Goal: Information Seeking & Learning: Learn about a topic

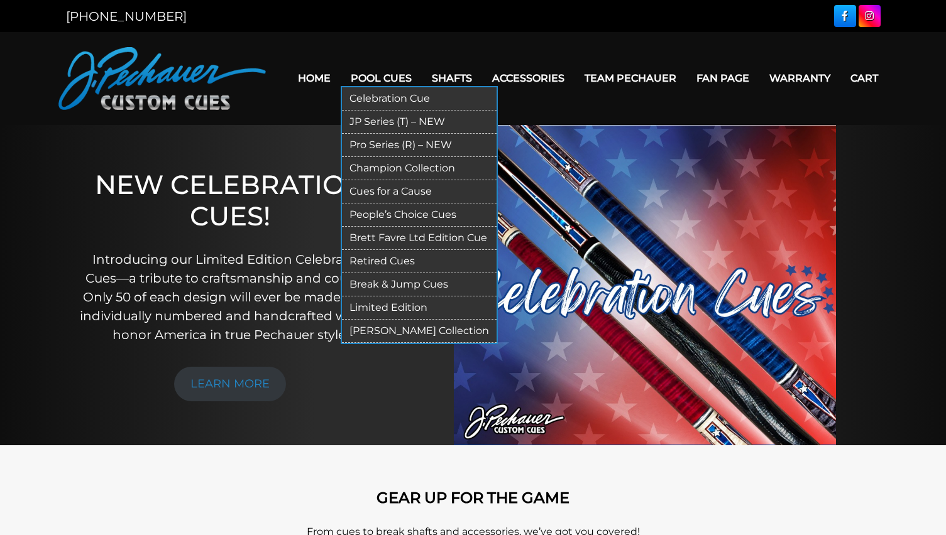
click at [395, 120] on link "JP Series (T) – NEW" at bounding box center [419, 122] width 155 height 23
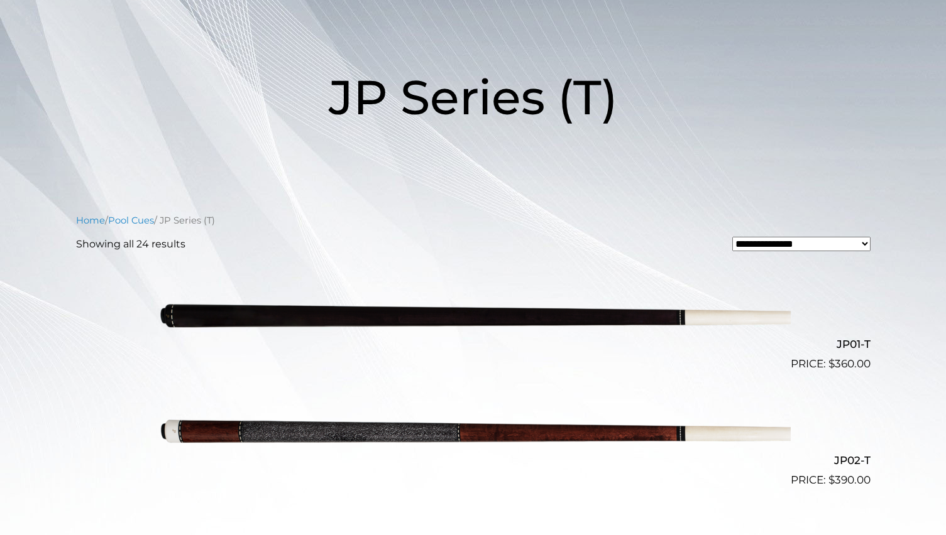
scroll to position [144, 0]
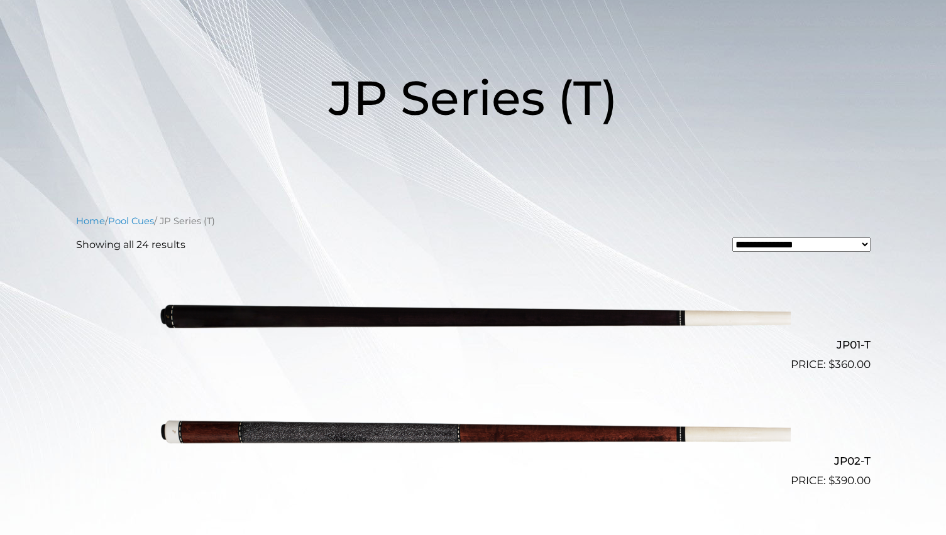
click at [544, 313] on img at bounding box center [473, 316] width 635 height 106
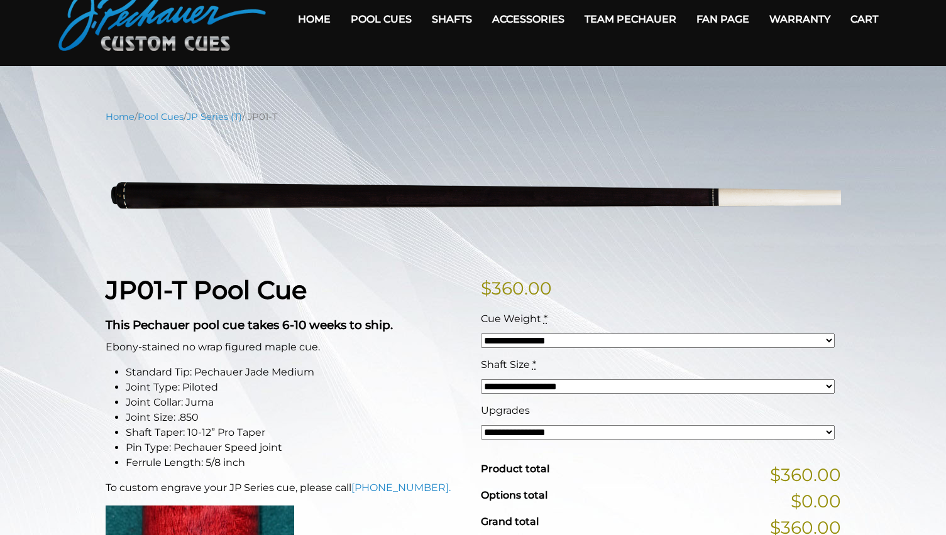
scroll to position [55, 0]
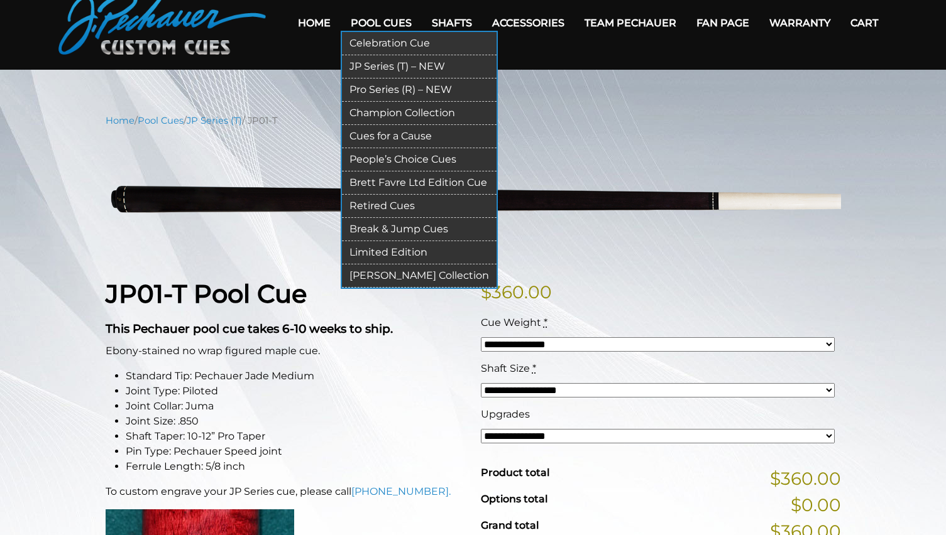
click at [377, 205] on link "Retired Cues" at bounding box center [419, 206] width 155 height 23
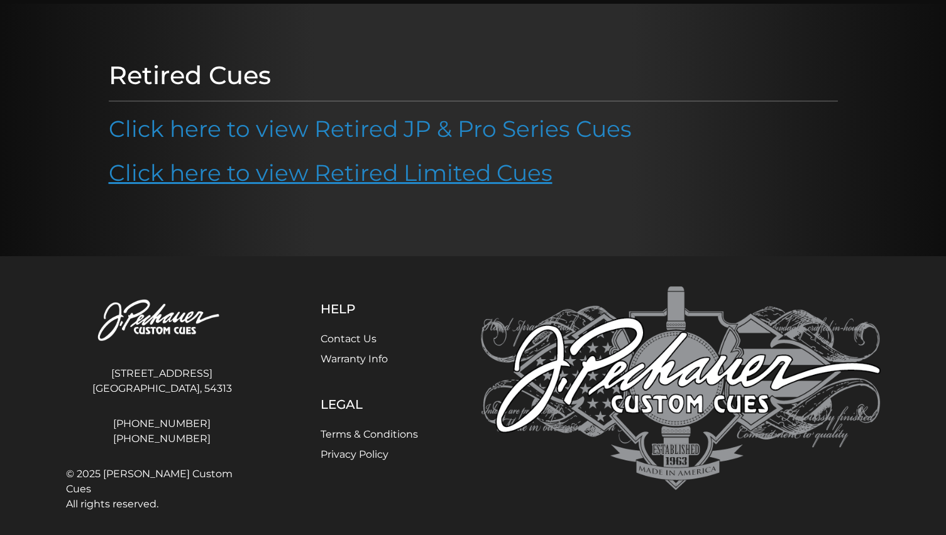
scroll to position [126, 0]
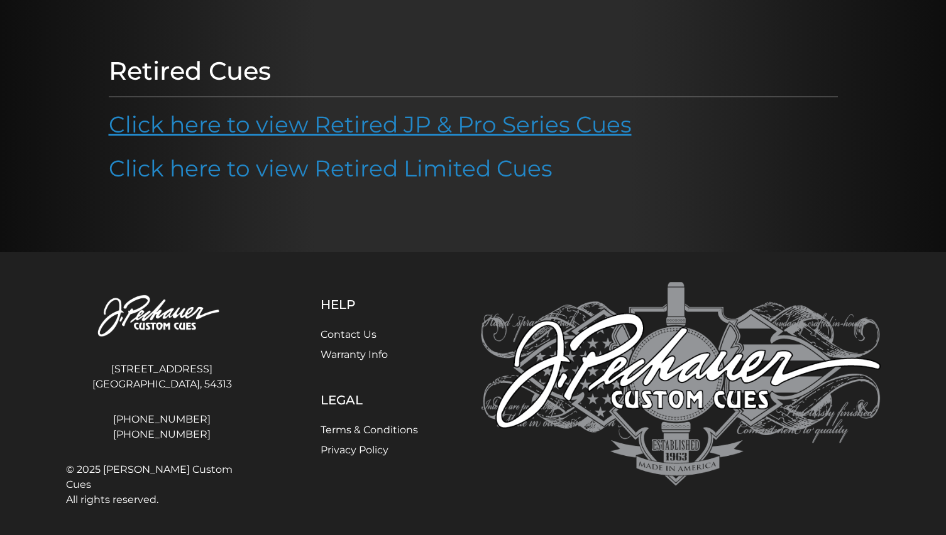
click at [367, 124] on link "Click here to view Retired JP & Pro Series Cues" at bounding box center [370, 125] width 523 height 28
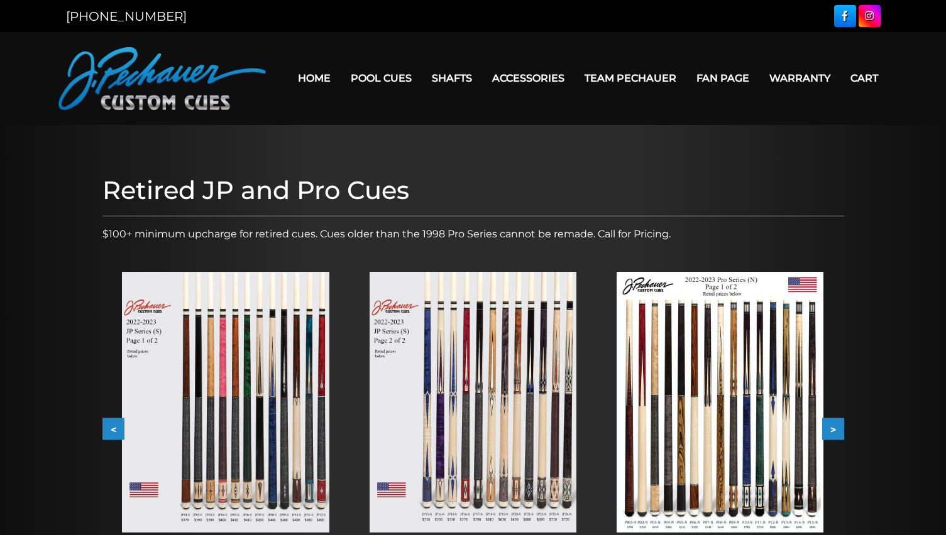
click at [840, 427] on button ">" at bounding box center [833, 430] width 22 height 22
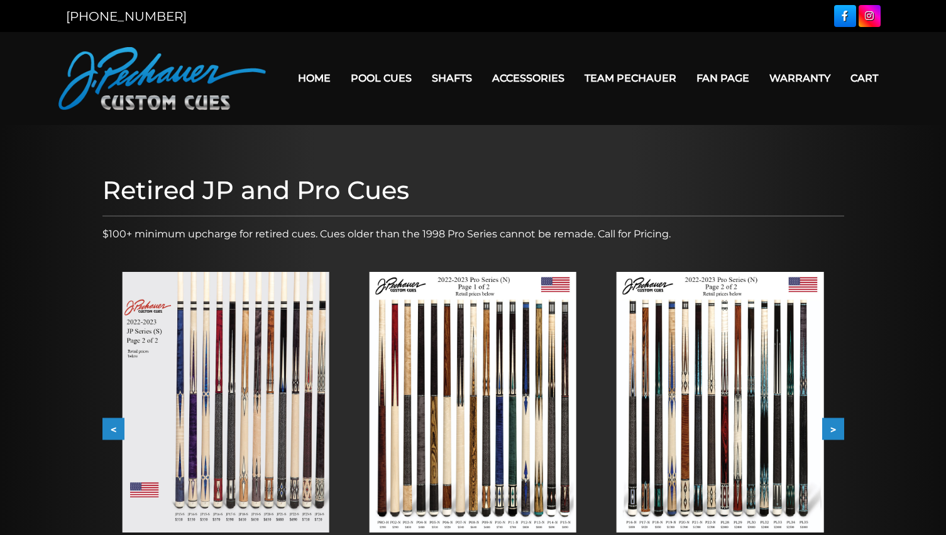
click at [834, 427] on button ">" at bounding box center [833, 430] width 22 height 22
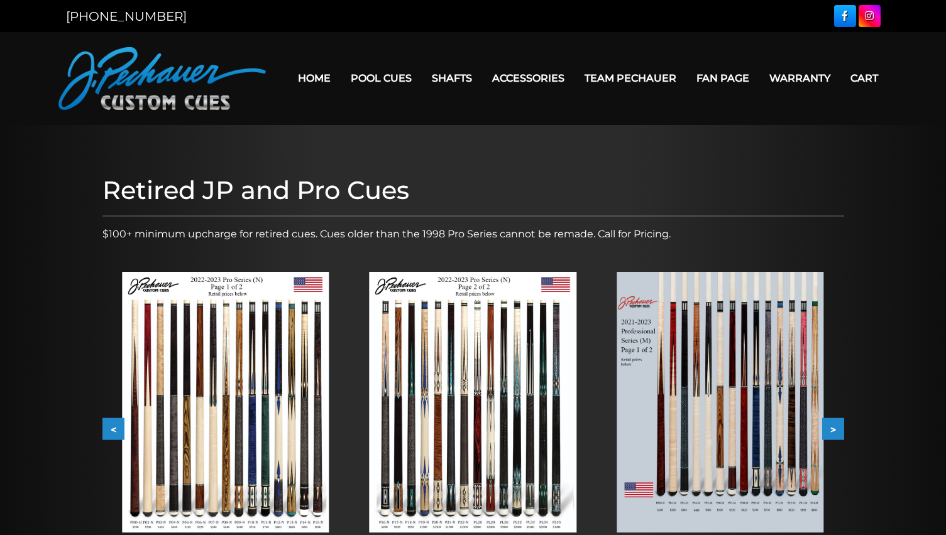
click at [834, 428] on button ">" at bounding box center [833, 430] width 22 height 22
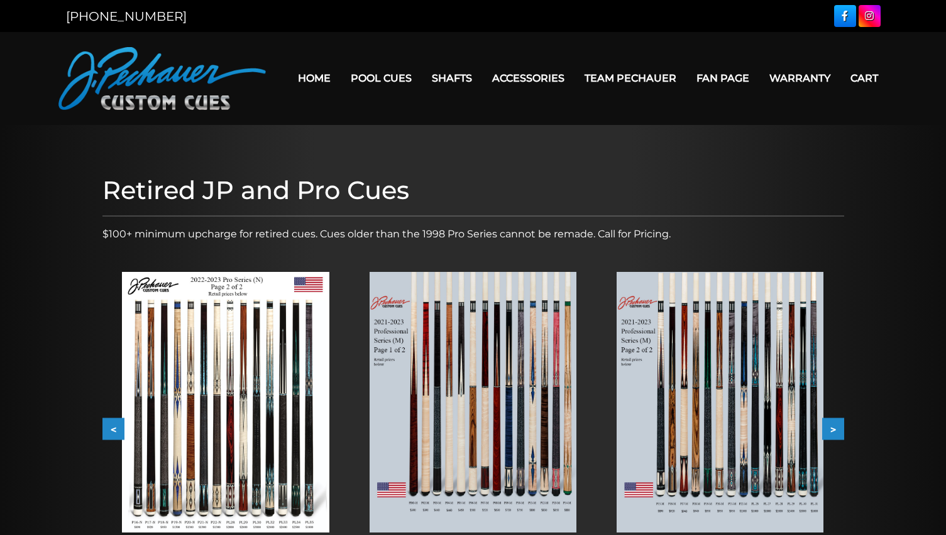
click at [834, 428] on button ">" at bounding box center [833, 430] width 22 height 22
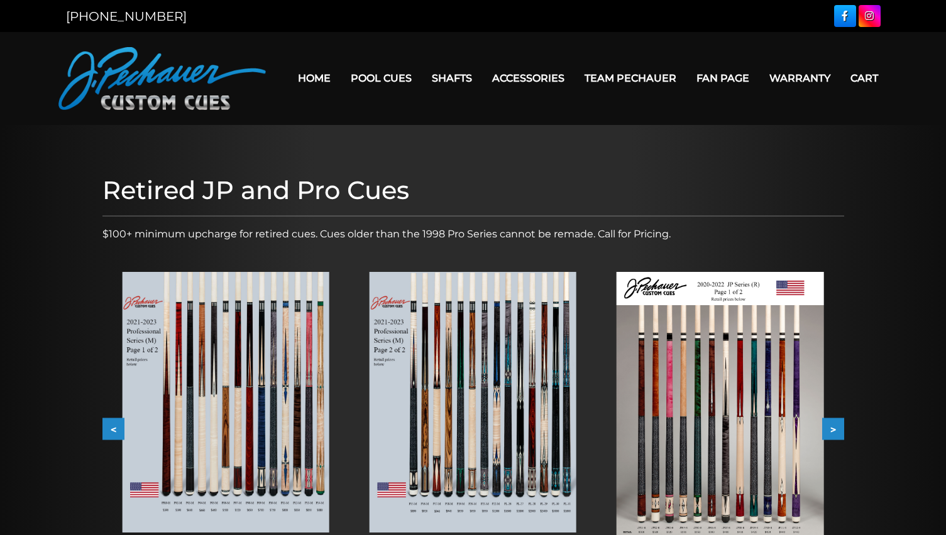
click at [834, 428] on button ">" at bounding box center [833, 430] width 22 height 22
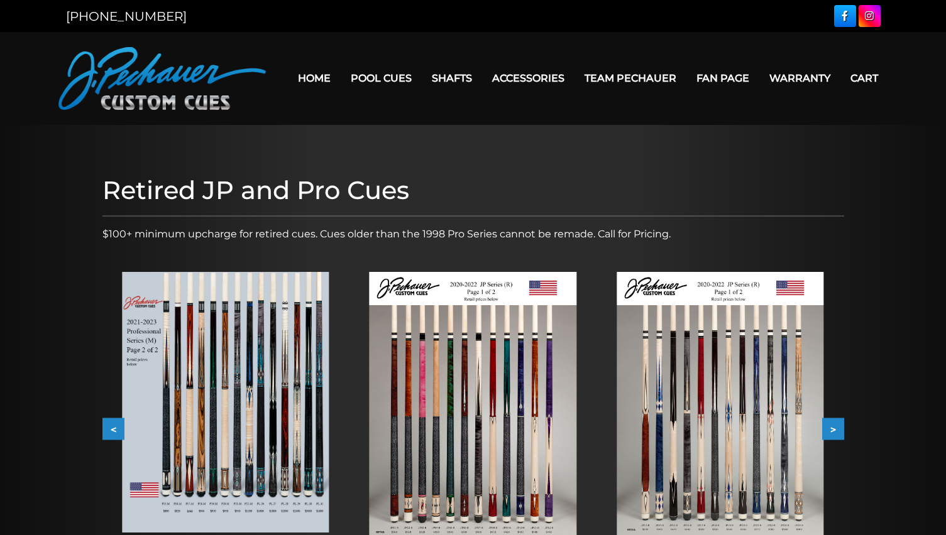
click at [834, 428] on button ">" at bounding box center [833, 430] width 22 height 22
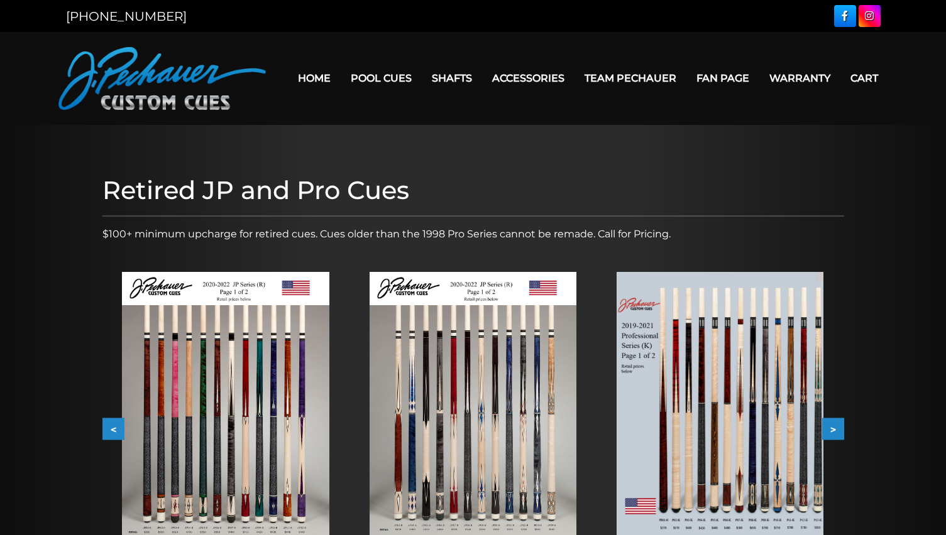
click at [834, 428] on button ">" at bounding box center [833, 430] width 22 height 22
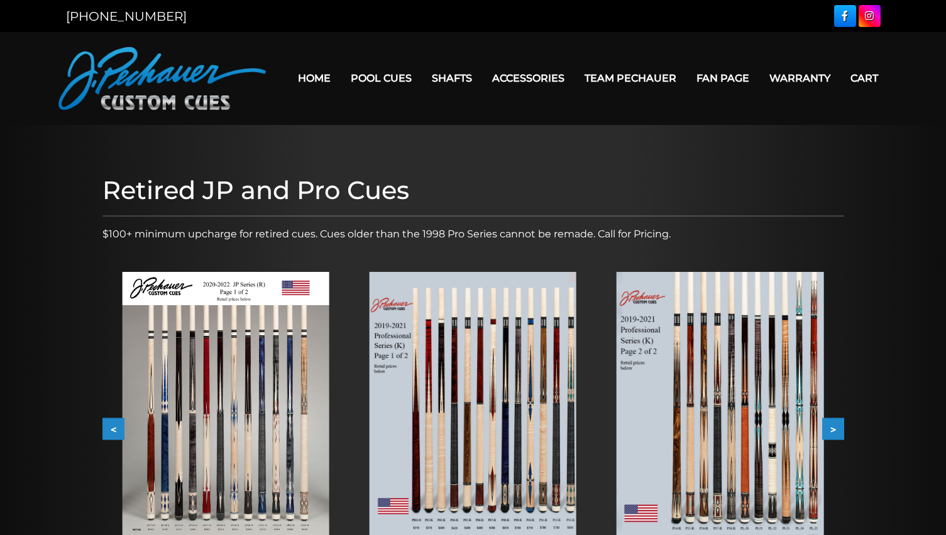
click at [834, 428] on button ">" at bounding box center [833, 430] width 22 height 22
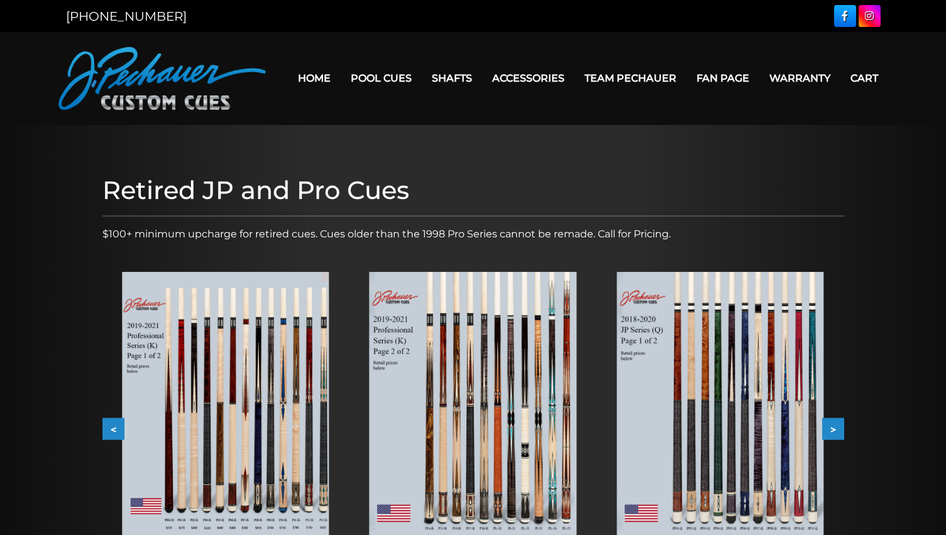
click at [834, 428] on button ">" at bounding box center [833, 430] width 22 height 22
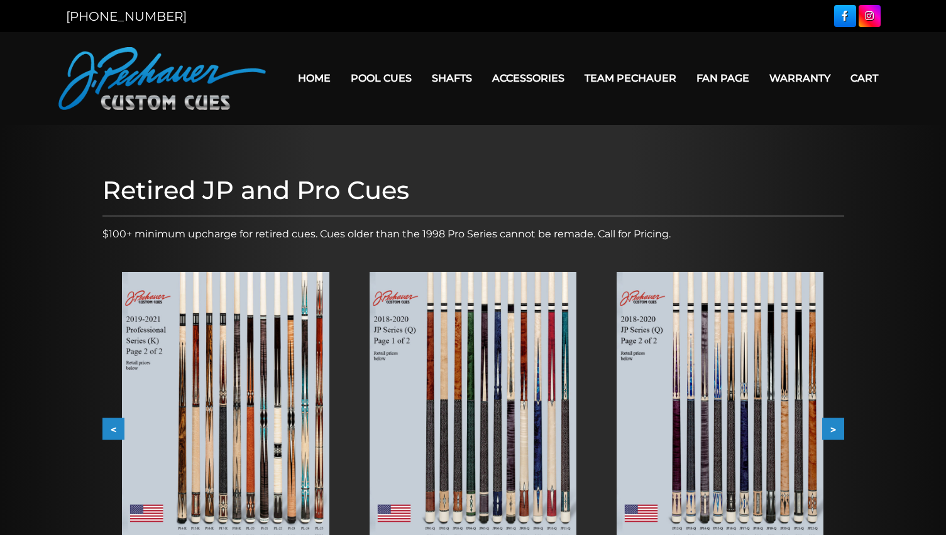
click at [834, 428] on button ">" at bounding box center [833, 430] width 22 height 22
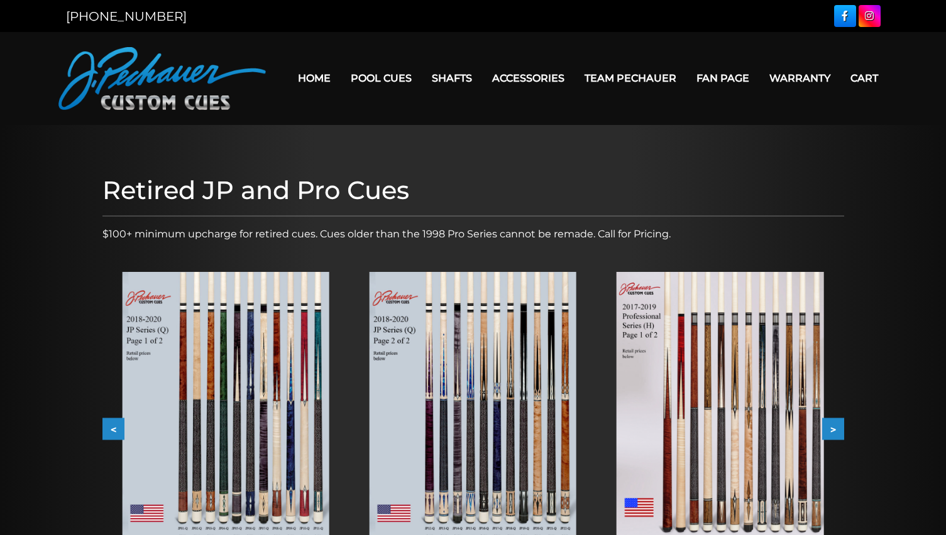
click at [834, 428] on button ">" at bounding box center [833, 430] width 22 height 22
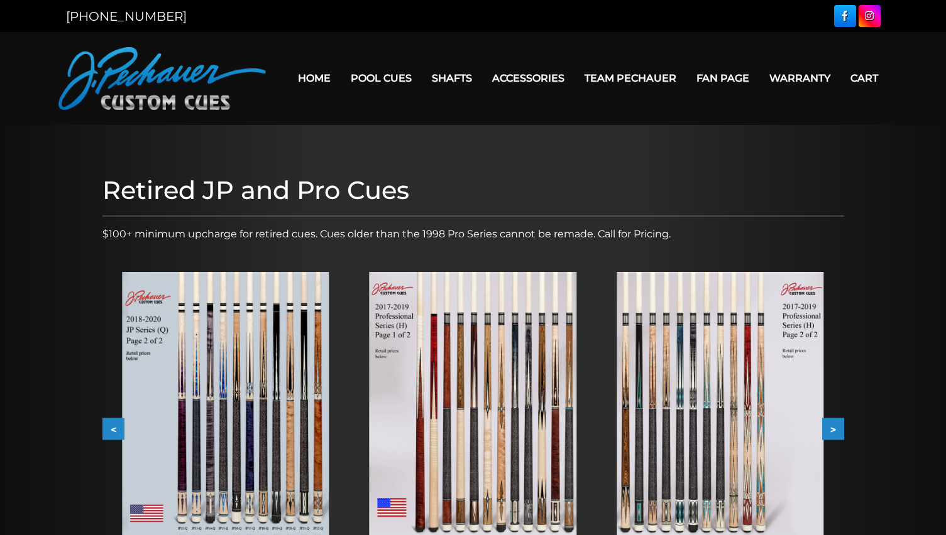
click at [834, 428] on button ">" at bounding box center [833, 430] width 22 height 22
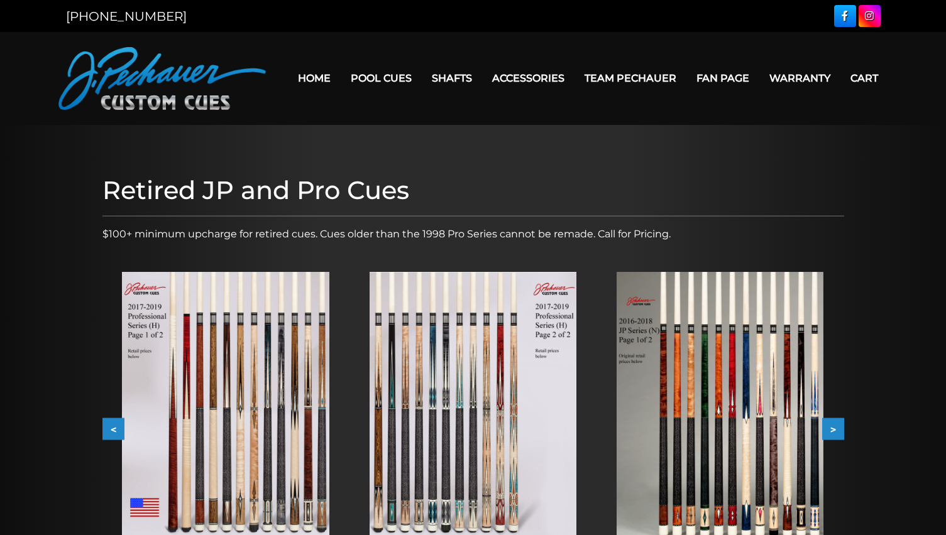
click at [834, 428] on button ">" at bounding box center [833, 430] width 22 height 22
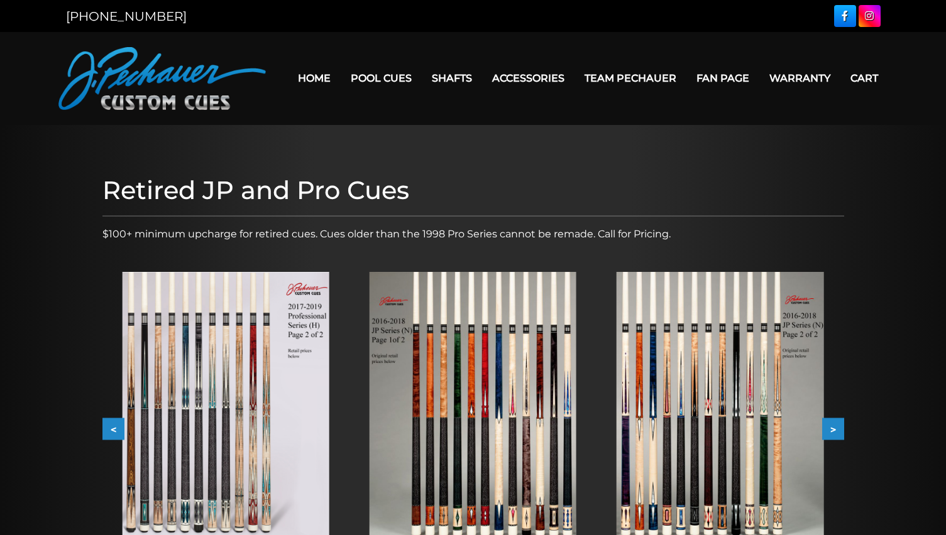
click at [834, 428] on button ">" at bounding box center [833, 430] width 22 height 22
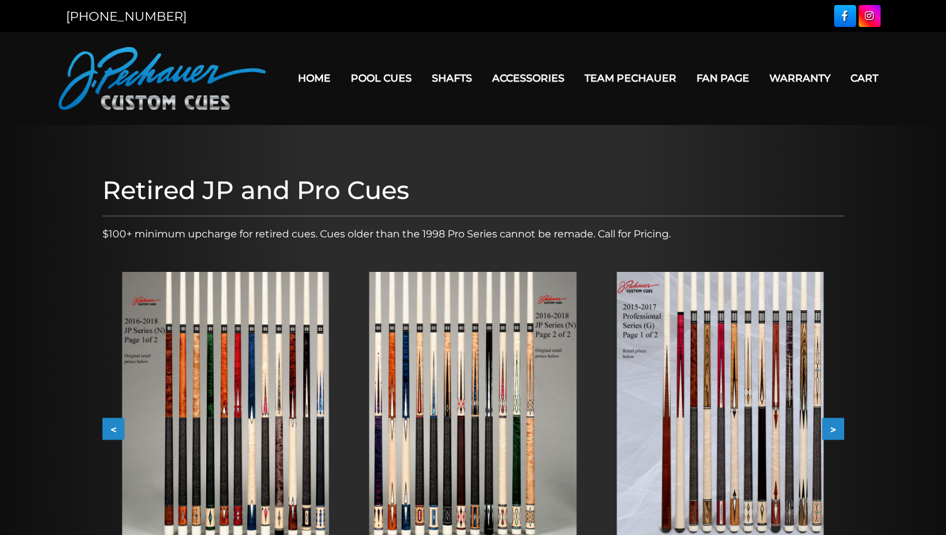
click at [834, 428] on button ">" at bounding box center [833, 430] width 22 height 22
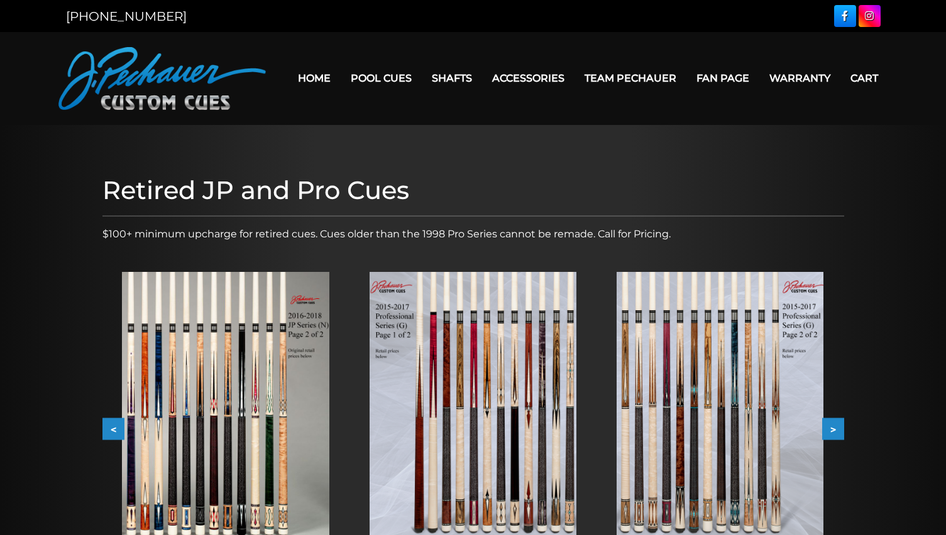
click at [834, 428] on button ">" at bounding box center [833, 430] width 22 height 22
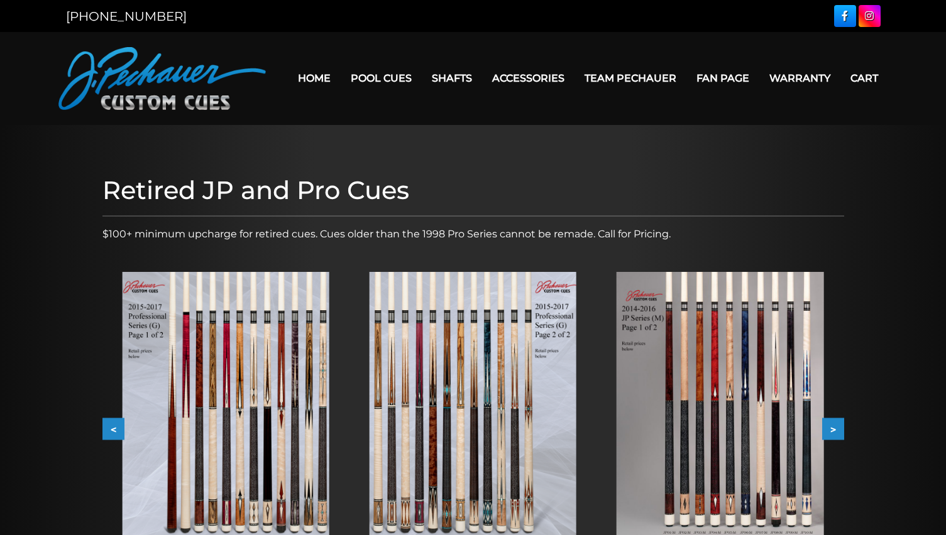
click at [834, 428] on button ">" at bounding box center [833, 430] width 22 height 22
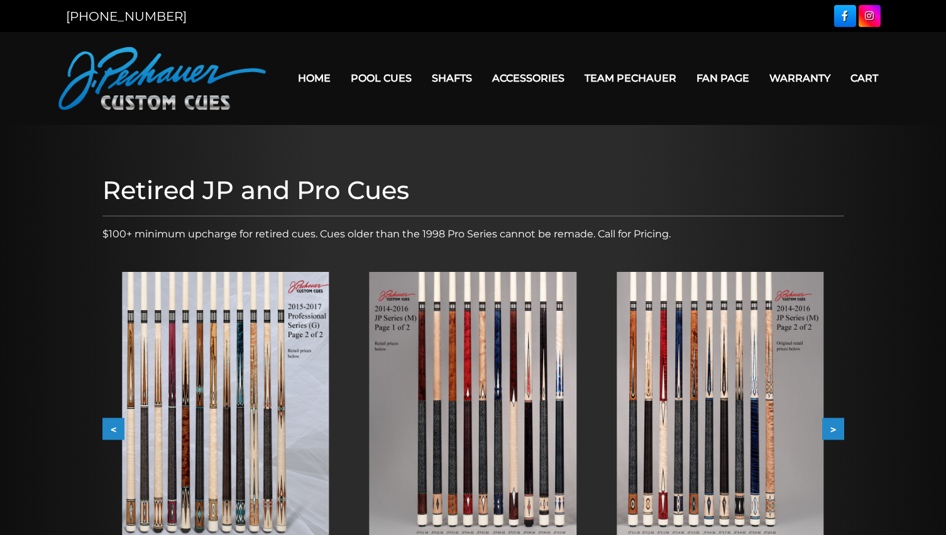
click at [834, 428] on button ">" at bounding box center [833, 430] width 22 height 22
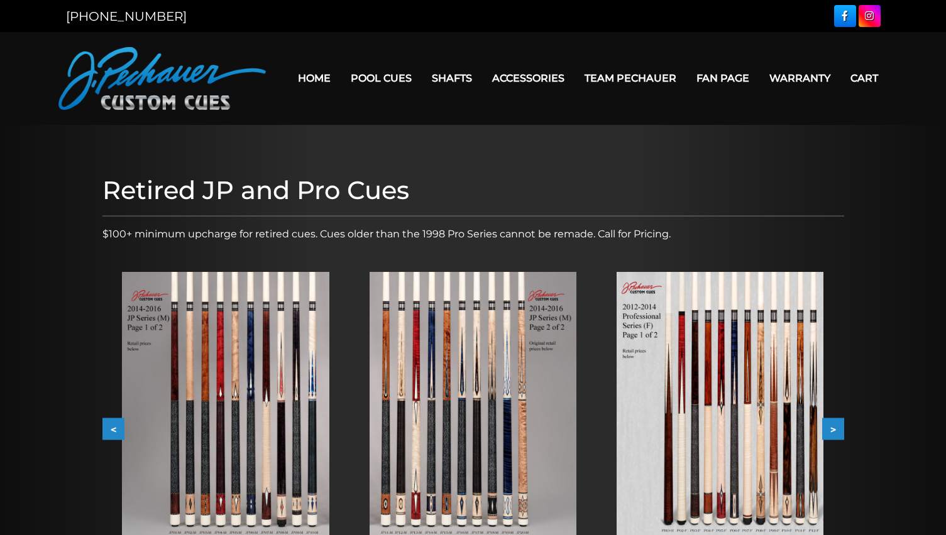
click at [834, 428] on button ">" at bounding box center [833, 430] width 22 height 22
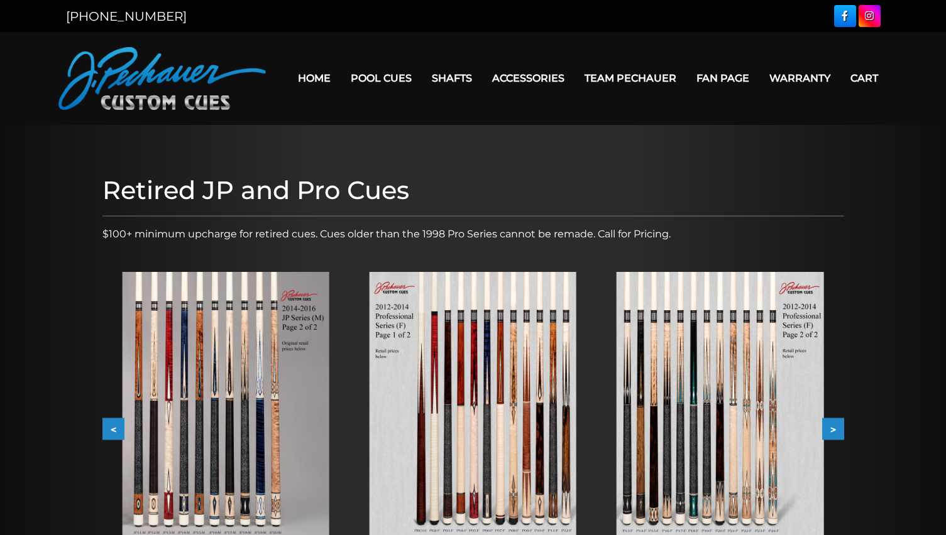
click at [834, 428] on button ">" at bounding box center [833, 430] width 22 height 22
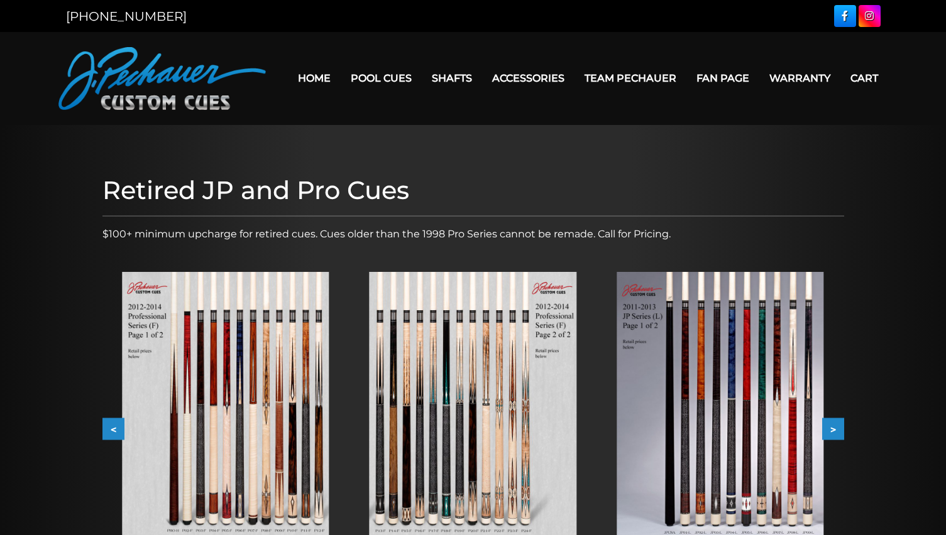
click at [834, 428] on button ">" at bounding box center [833, 430] width 22 height 22
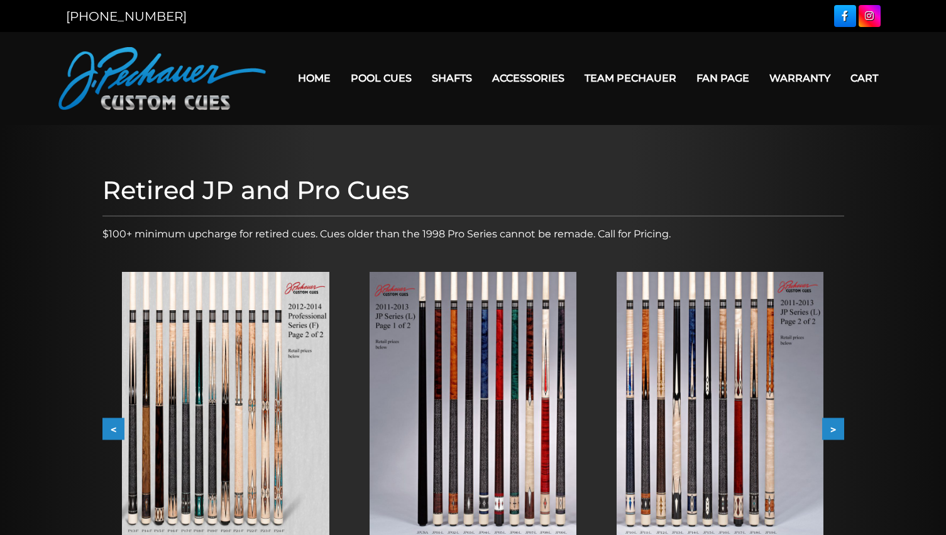
click at [834, 428] on button ">" at bounding box center [833, 430] width 22 height 22
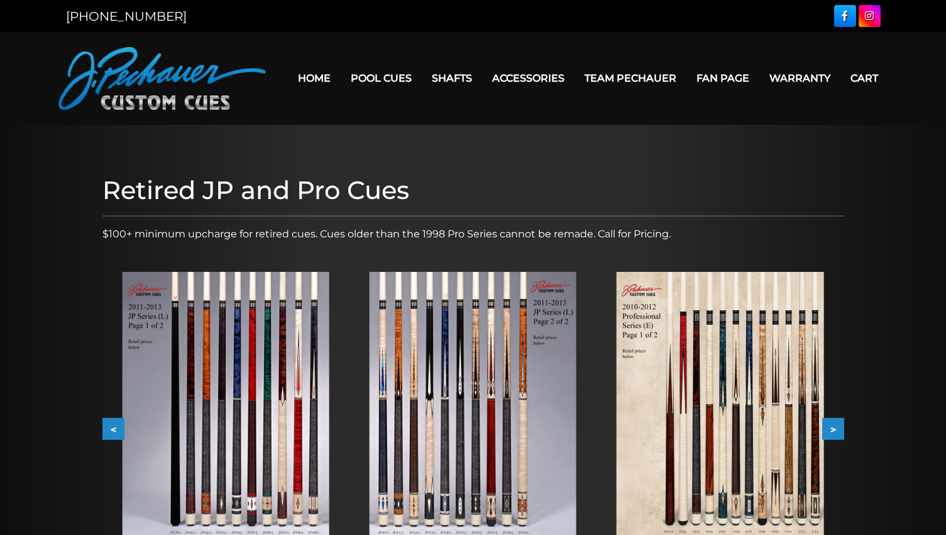
click at [834, 428] on button ">" at bounding box center [833, 430] width 22 height 22
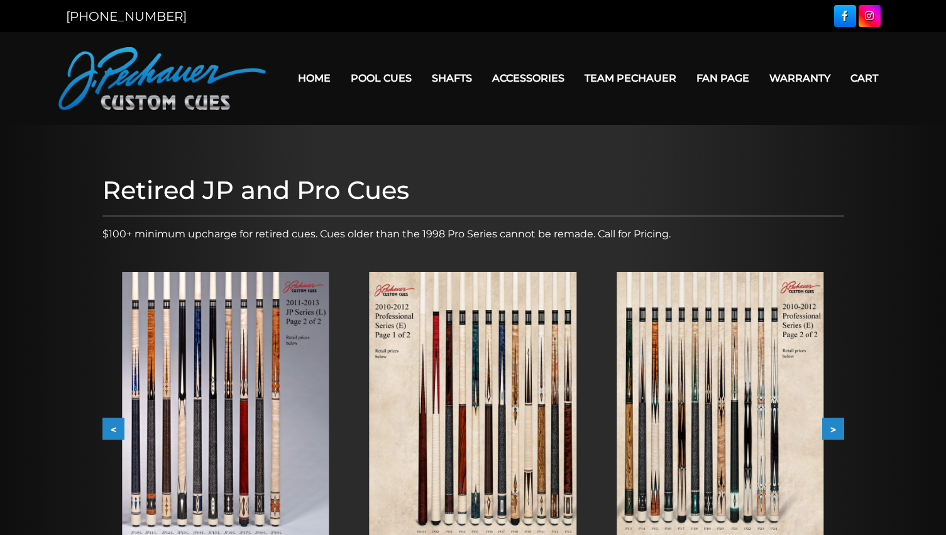
click at [834, 428] on button ">" at bounding box center [833, 430] width 22 height 22
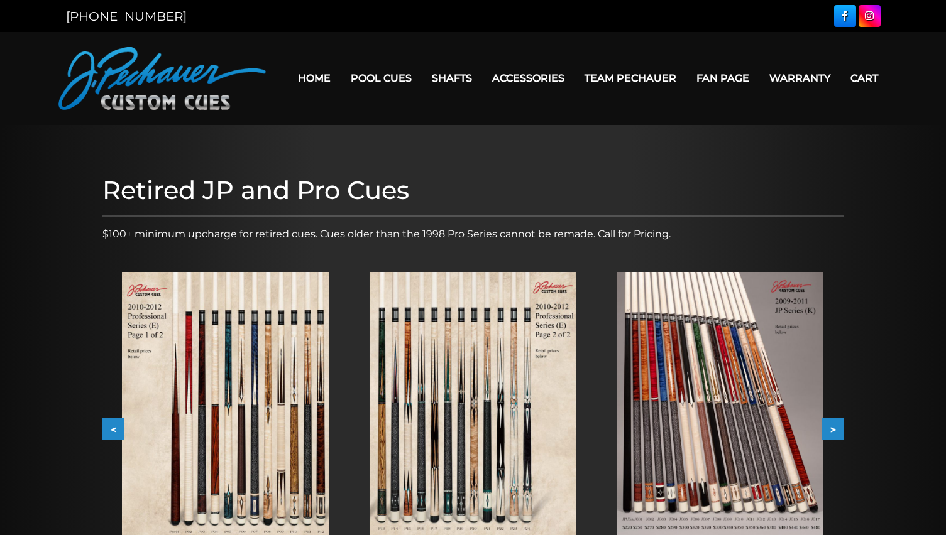
click at [834, 428] on button ">" at bounding box center [833, 430] width 22 height 22
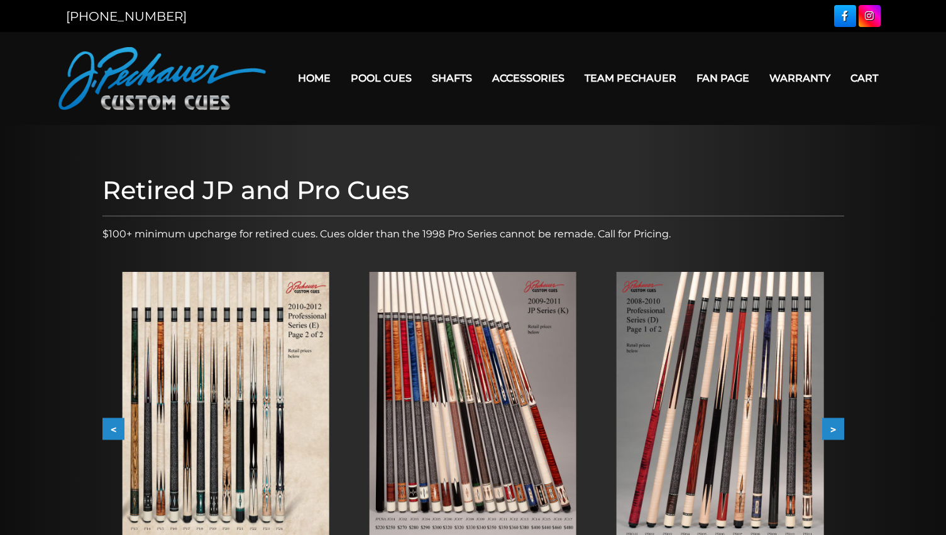
click at [834, 428] on button ">" at bounding box center [833, 430] width 22 height 22
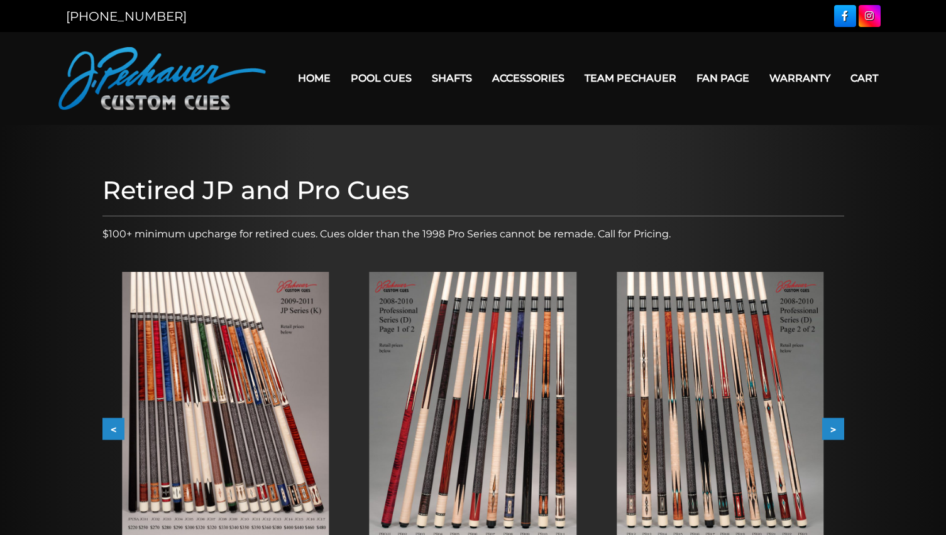
click at [834, 428] on button ">" at bounding box center [833, 430] width 22 height 22
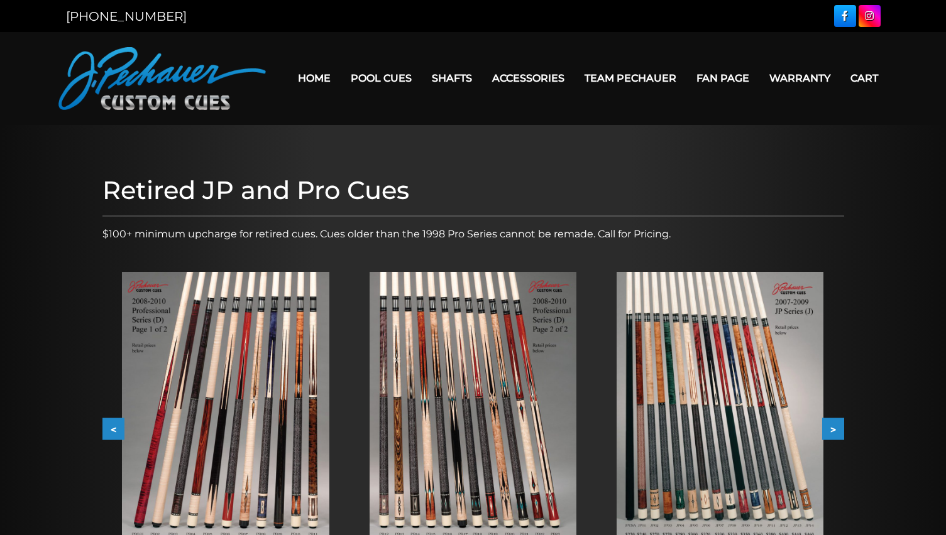
click at [834, 428] on button ">" at bounding box center [833, 430] width 22 height 22
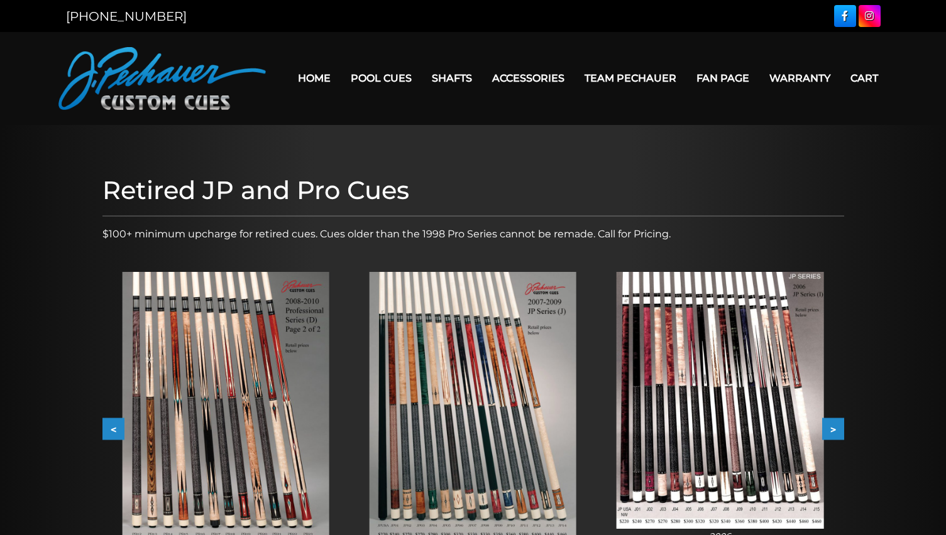
click at [834, 428] on button ">" at bounding box center [833, 430] width 22 height 22
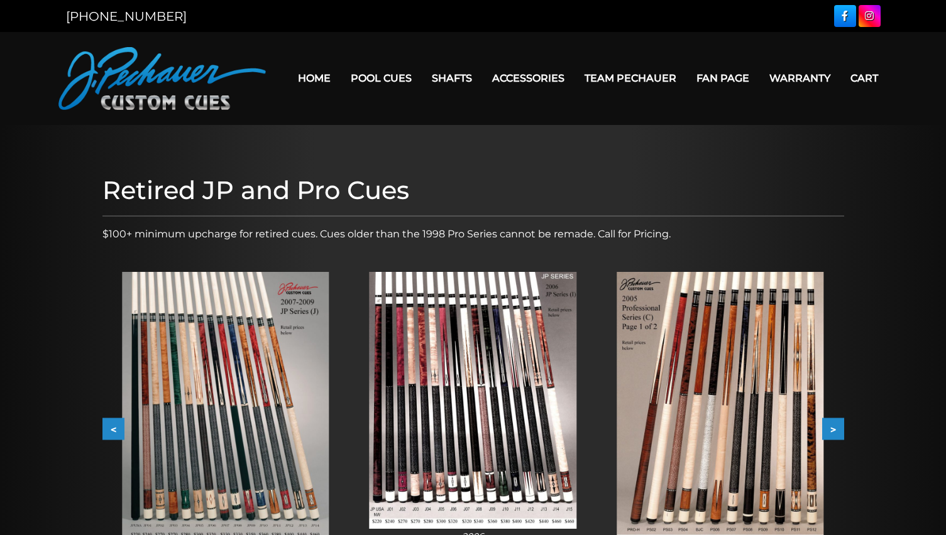
click at [834, 428] on button ">" at bounding box center [833, 430] width 22 height 22
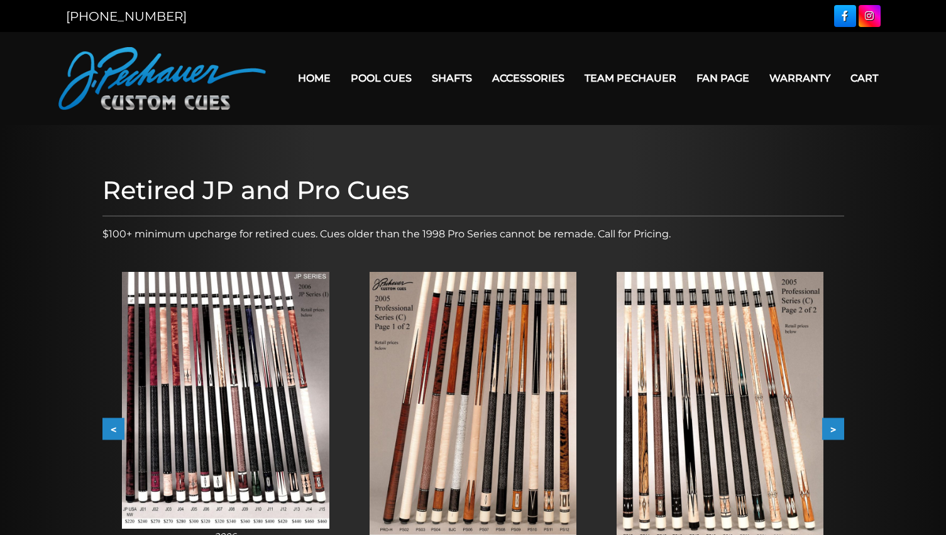
click at [288, 363] on img at bounding box center [225, 400] width 207 height 257
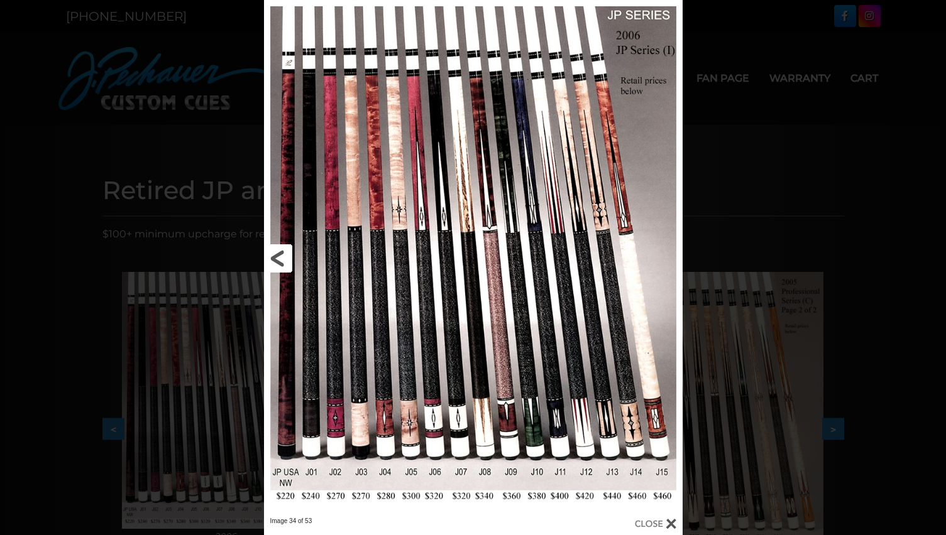
click at [282, 256] on link at bounding box center [358, 258] width 189 height 517
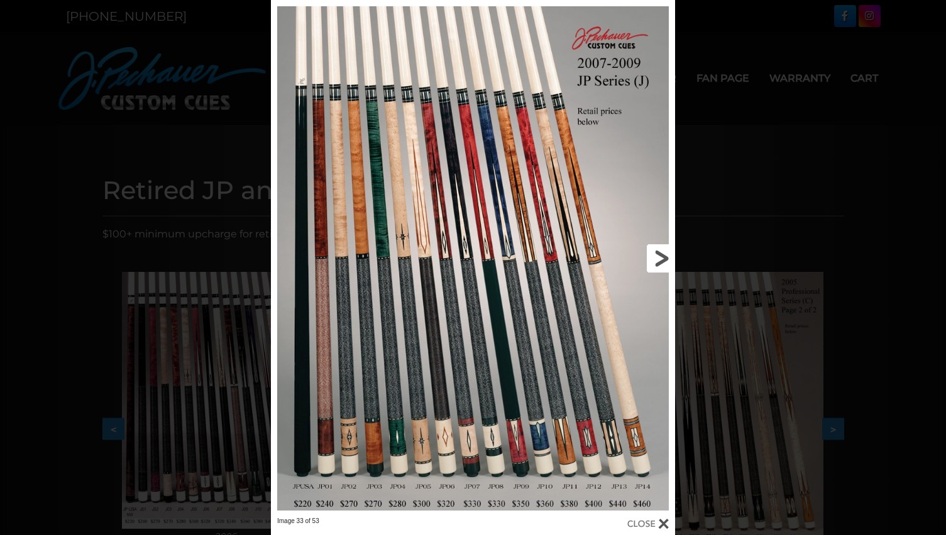
click at [659, 258] on link at bounding box center [584, 258] width 182 height 517
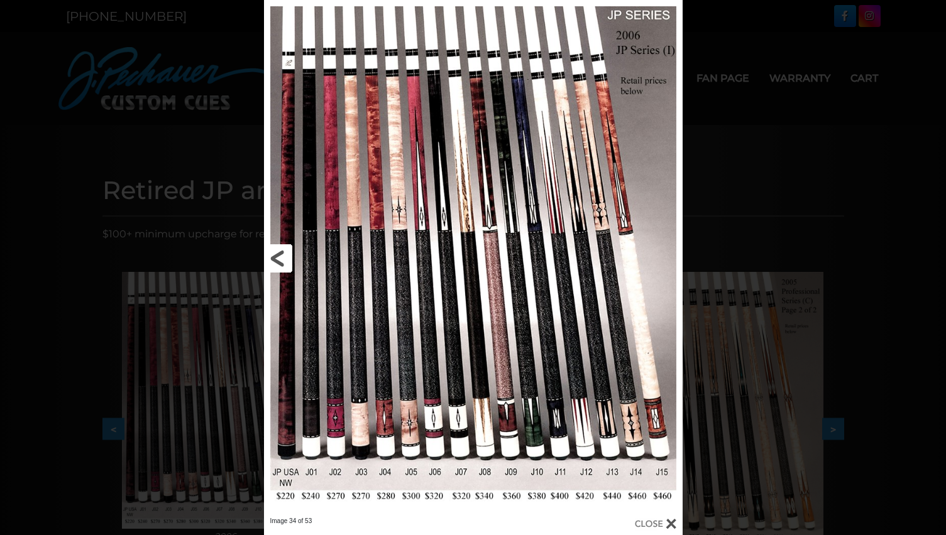
click at [278, 253] on link at bounding box center [358, 258] width 189 height 517
